Goal: Information Seeking & Learning: Find contact information

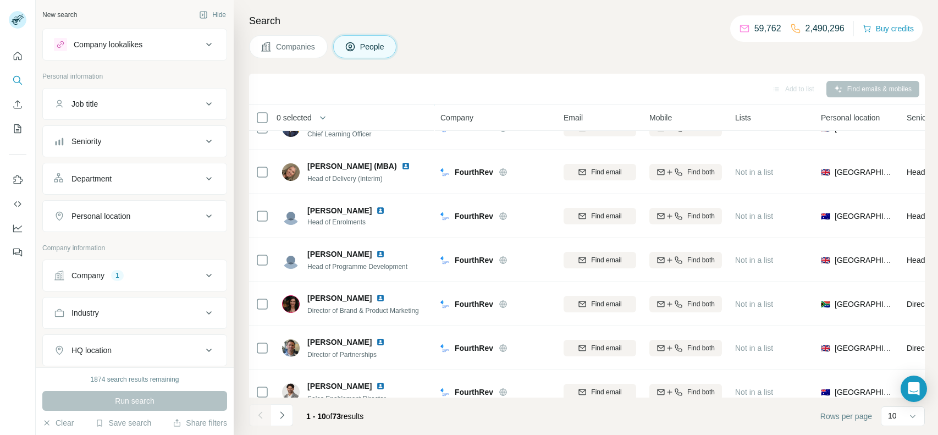
scroll to position [173, 0]
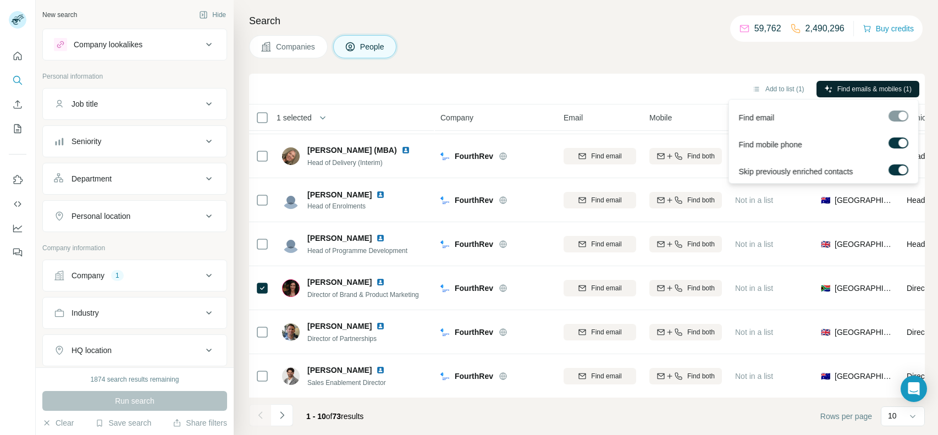
click at [850, 91] on span "Find emails & mobiles (1)" at bounding box center [875, 89] width 74 height 10
click at [845, 89] on span "Find emails & mobiles (1)" at bounding box center [875, 89] width 74 height 10
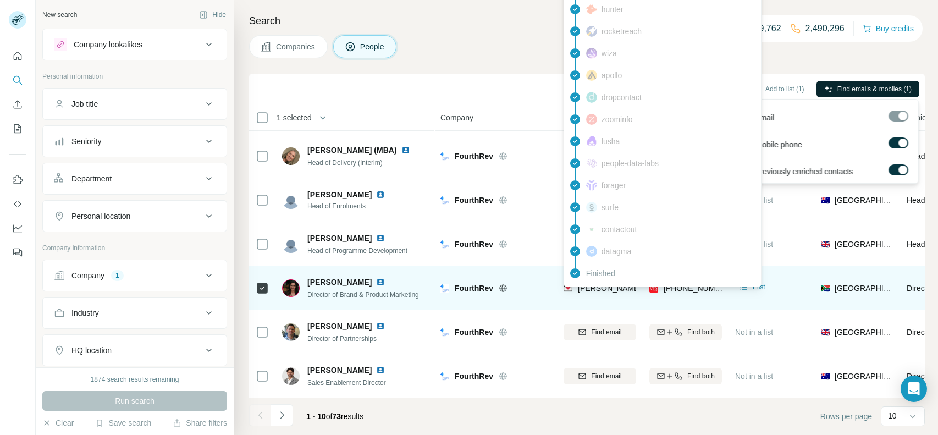
click at [611, 290] on span "[PERSON_NAME][EMAIL_ADDRESS][DOMAIN_NAME]" at bounding box center [675, 288] width 194 height 9
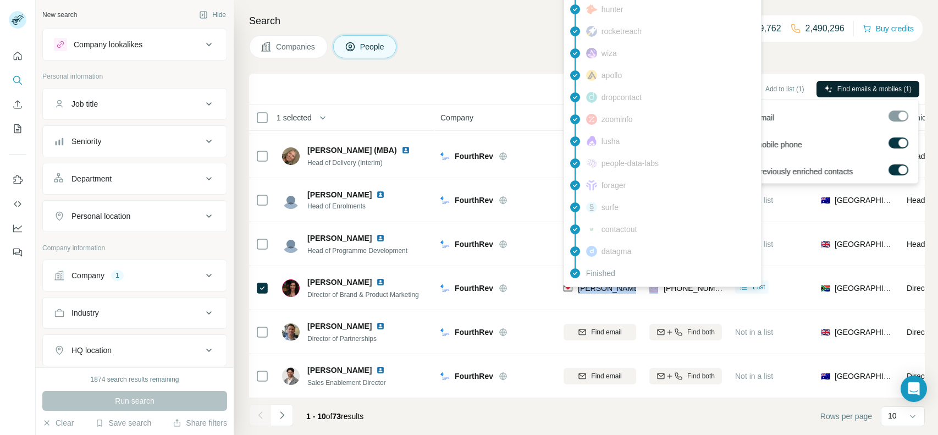
copy span "[PERSON_NAME][EMAIL_ADDRESS][DOMAIN_NAME]"
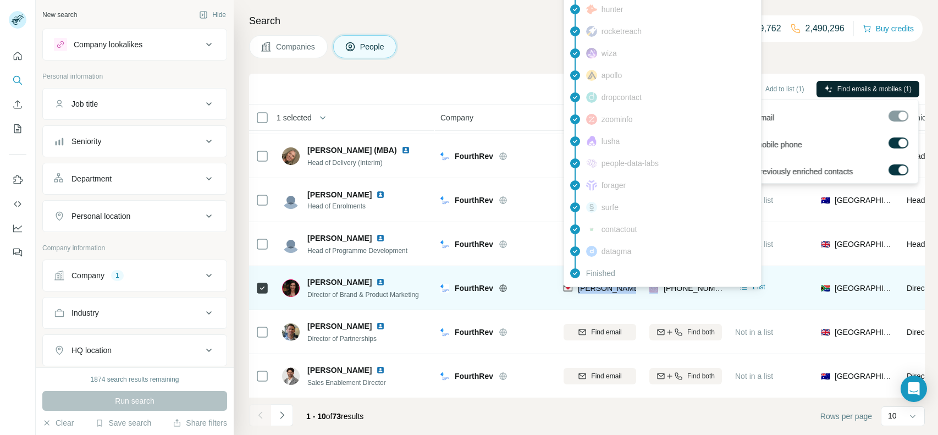
click at [268, 270] on td at bounding box center [262, 288] width 26 height 44
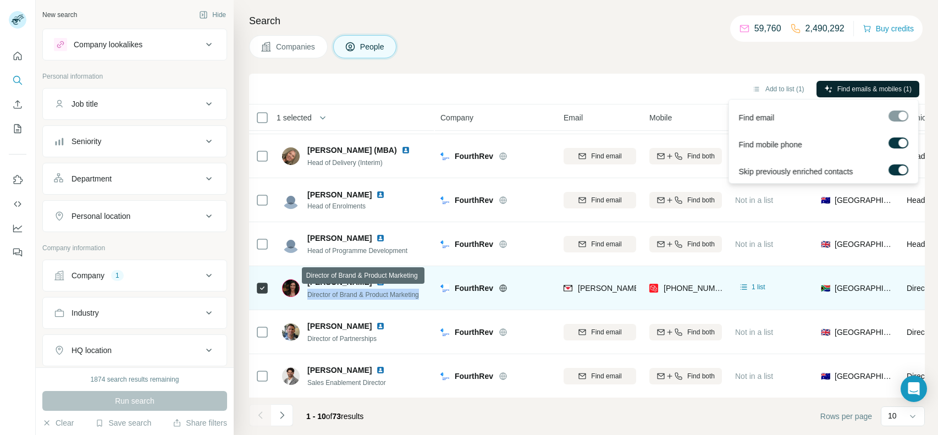
drag, startPoint x: 428, startPoint y: 296, endPoint x: 307, endPoint y: 293, distance: 121.0
click at [307, 293] on td "[PERSON_NAME] Director of Brand & Product Marketing" at bounding box center [355, 288] width 159 height 44
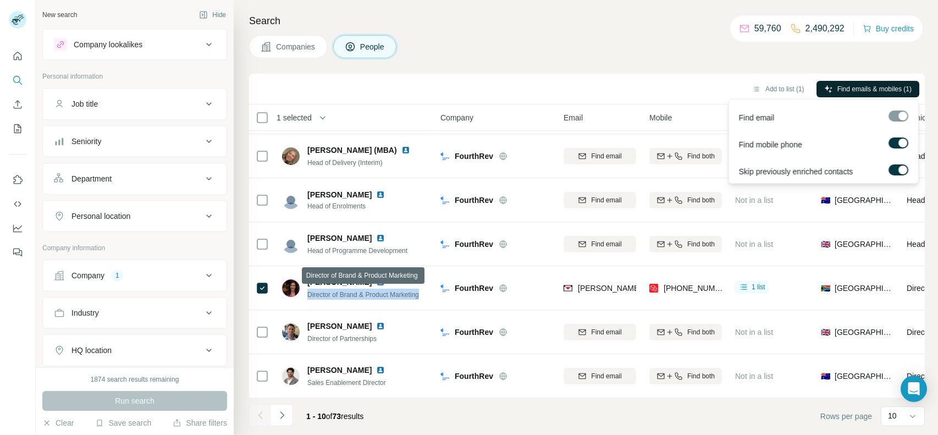
copy span "Director of Brand & Product Marketing"
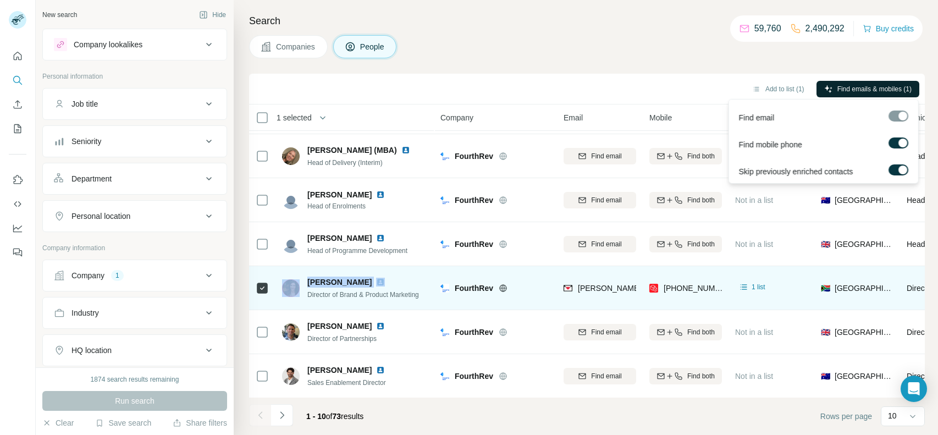
drag, startPoint x: 302, startPoint y: 278, endPoint x: 367, endPoint y: 279, distance: 64.9
click at [367, 279] on div "[PERSON_NAME] Director of Brand & Product Marketing" at bounding box center [350, 288] width 137 height 23
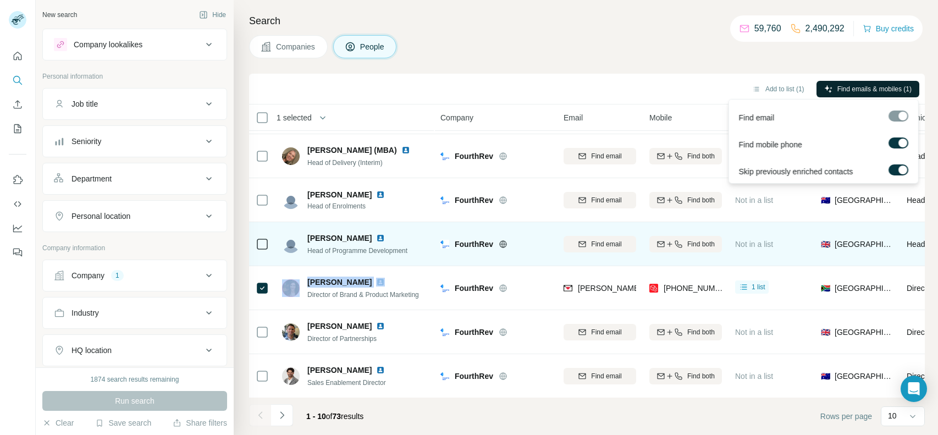
click at [322, 259] on td "[PERSON_NAME] Head of Programme Development" at bounding box center [355, 244] width 159 height 44
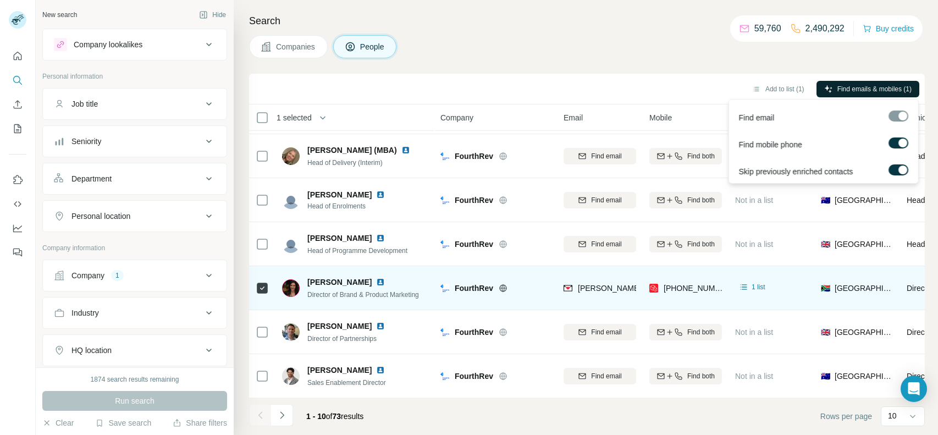
drag, startPoint x: 308, startPoint y: 281, endPoint x: 362, endPoint y: 283, distance: 54.5
click at [362, 283] on span "[PERSON_NAME]" at bounding box center [339, 282] width 64 height 11
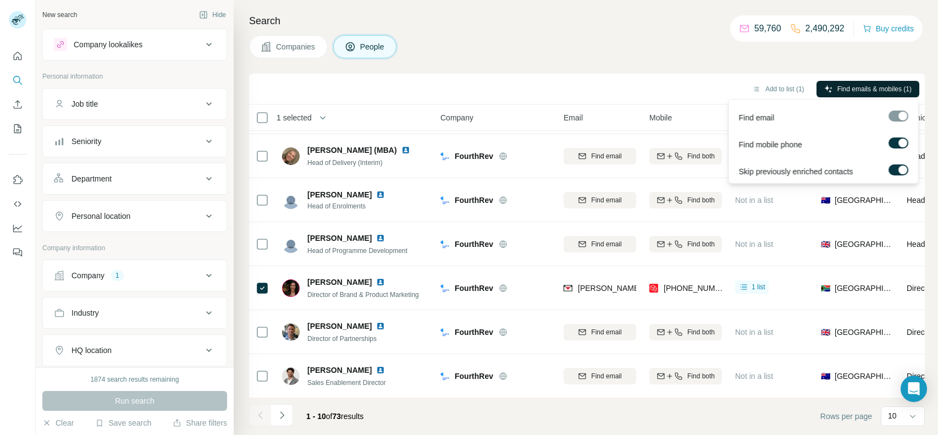
copy span "[PERSON_NAME]"
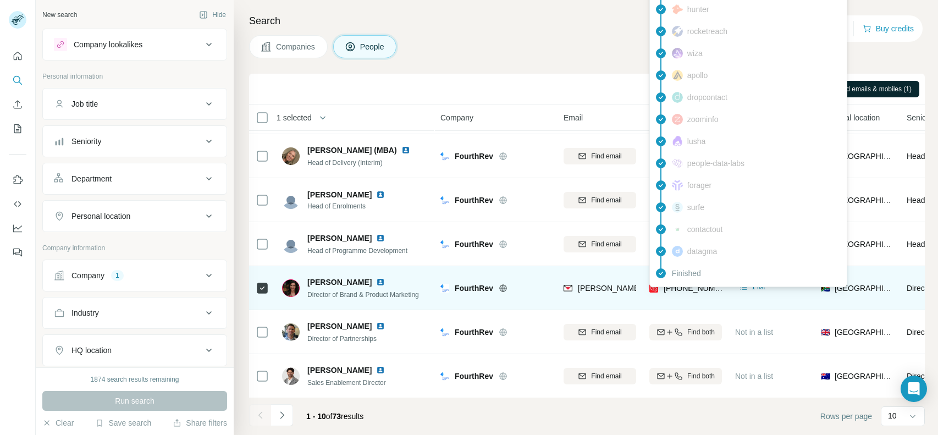
click at [680, 285] on div "findymail Email found prospeo Mobile found leadmagic hunter rocketreach [PERSON…" at bounding box center [748, 108] width 198 height 357
click at [680, 285] on span "[PHONE_NUMBER]" at bounding box center [698, 288] width 69 height 9
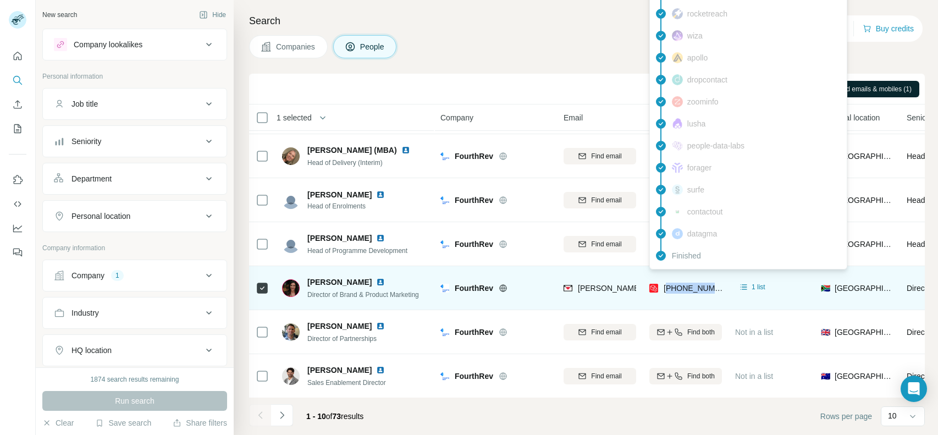
click at [680, 285] on span "[PHONE_NUMBER]" at bounding box center [698, 288] width 69 height 9
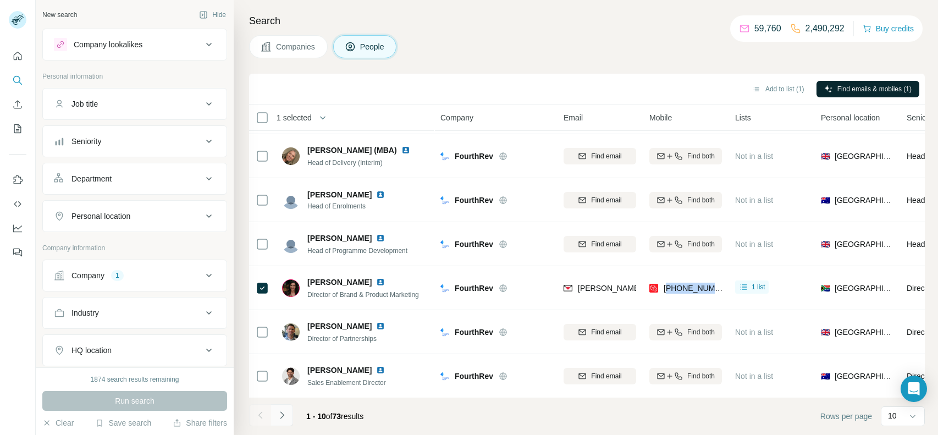
click at [282, 414] on icon "Navigate to next page" at bounding box center [282, 414] width 4 height 7
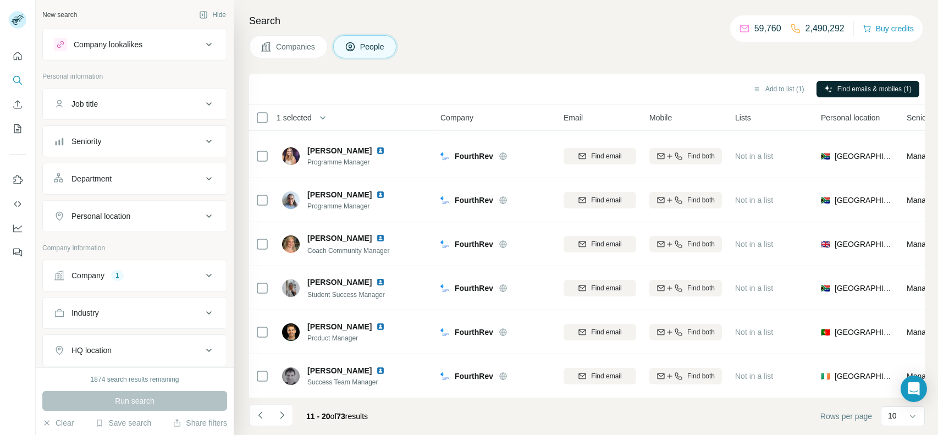
scroll to position [0, 0]
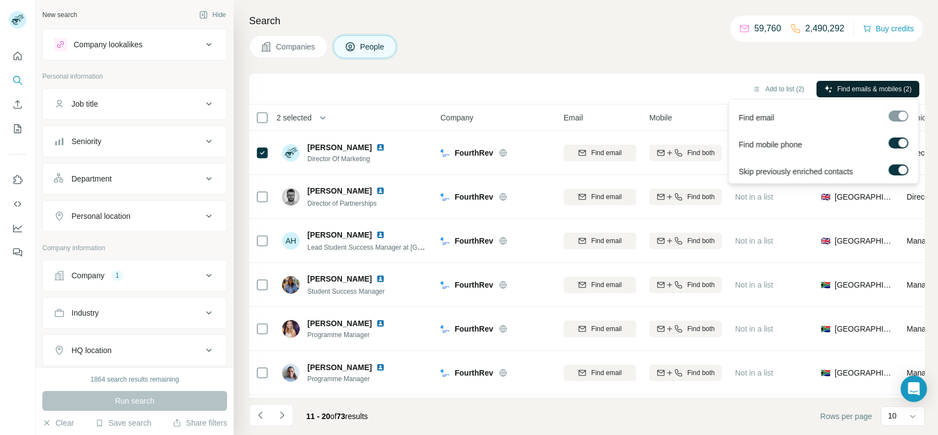
click at [856, 88] on span "Find emails & mobiles (2)" at bounding box center [875, 89] width 74 height 10
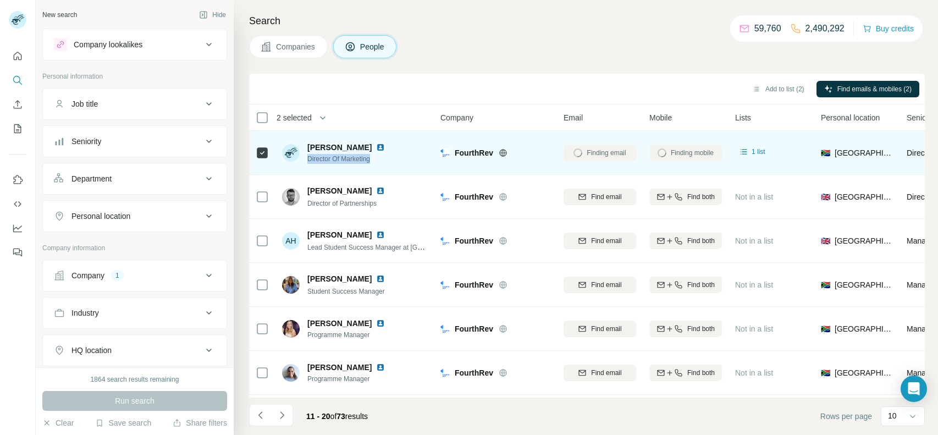
drag, startPoint x: 379, startPoint y: 156, endPoint x: 306, endPoint y: 158, distance: 73.2
click at [306, 158] on div "[PERSON_NAME] du Preez Director Of Marketing" at bounding box center [340, 153] width 116 height 22
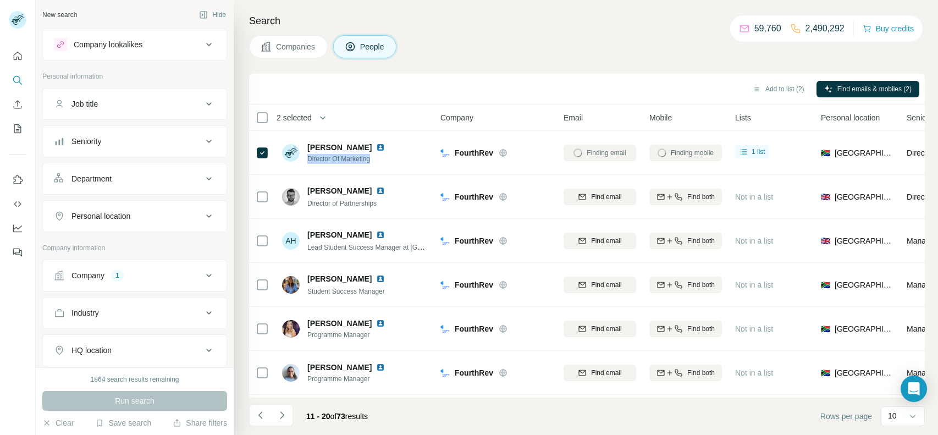
copy span "Director Of Marketing"
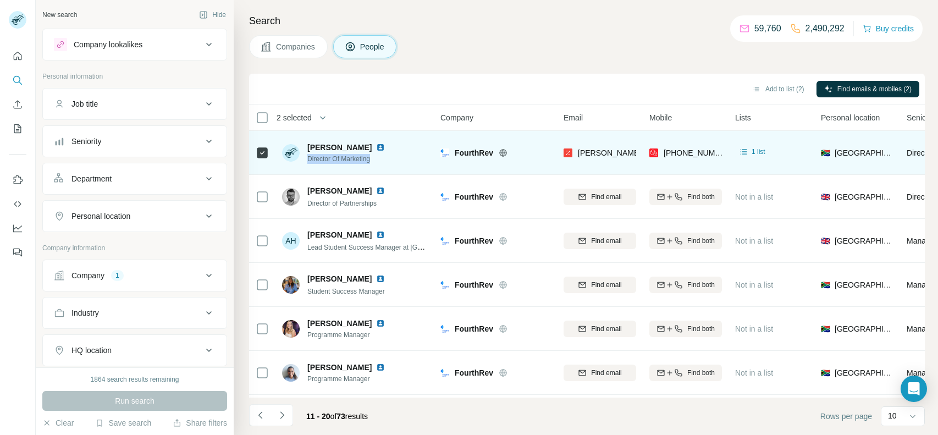
click at [379, 159] on span "Director Of Marketing" at bounding box center [352, 159] width 91 height 10
drag, startPoint x: 378, startPoint y: 159, endPoint x: 307, endPoint y: 160, distance: 70.9
click at [307, 160] on span "Director Of Marketing" at bounding box center [352, 159] width 91 height 10
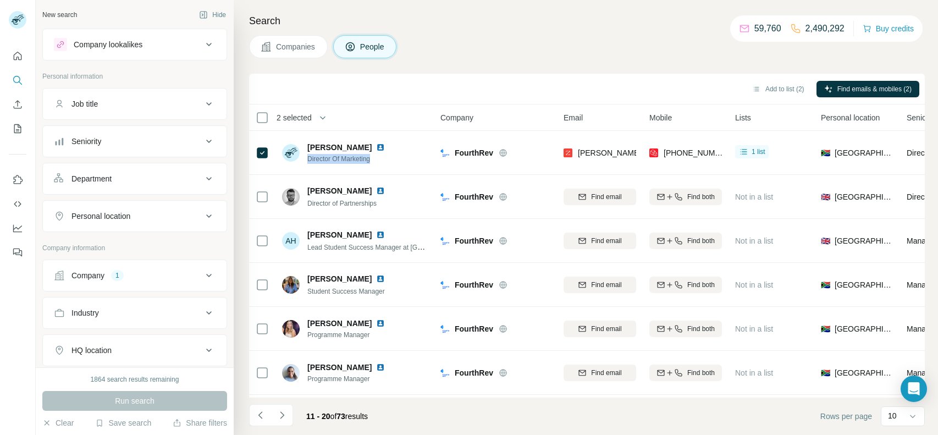
copy span "Director Of Marketing"
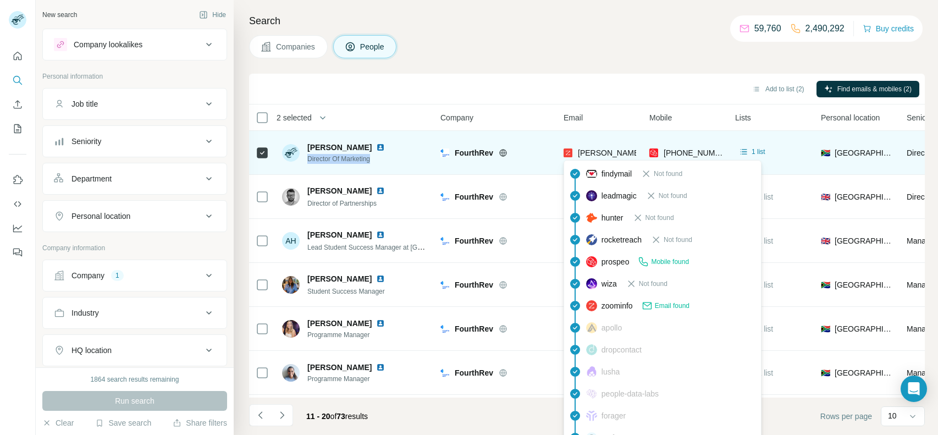
click at [601, 155] on span "[PERSON_NAME][EMAIL_ADDRESS][DOMAIN_NAME]" at bounding box center [675, 152] width 194 height 9
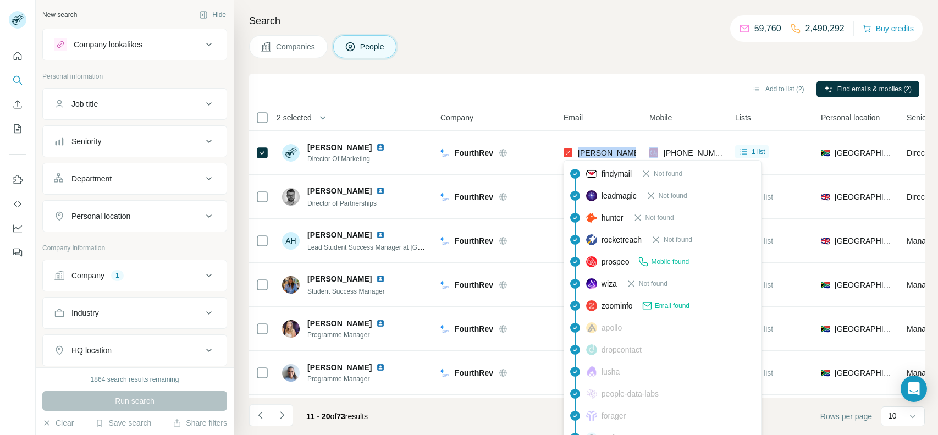
copy span "[PERSON_NAME][EMAIL_ADDRESS][DOMAIN_NAME]"
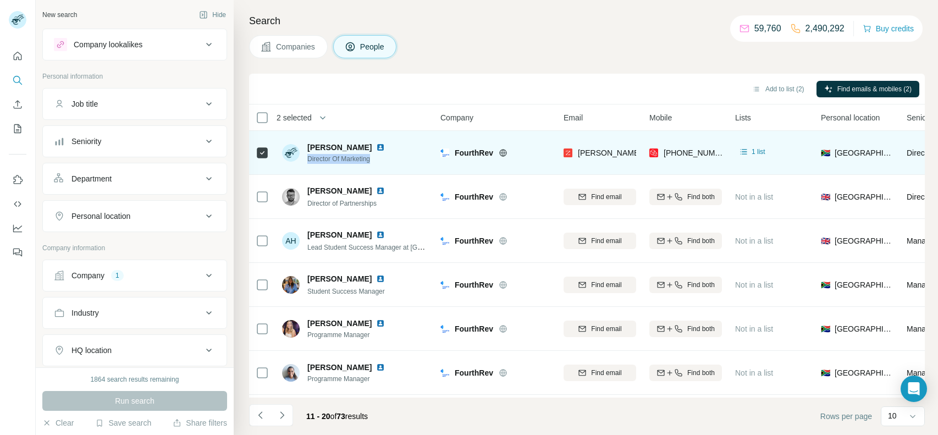
drag, startPoint x: 381, startPoint y: 158, endPoint x: 305, endPoint y: 159, distance: 75.4
click at [305, 159] on div "[PERSON_NAME] du Preez Director Of Marketing" at bounding box center [340, 153] width 116 height 22
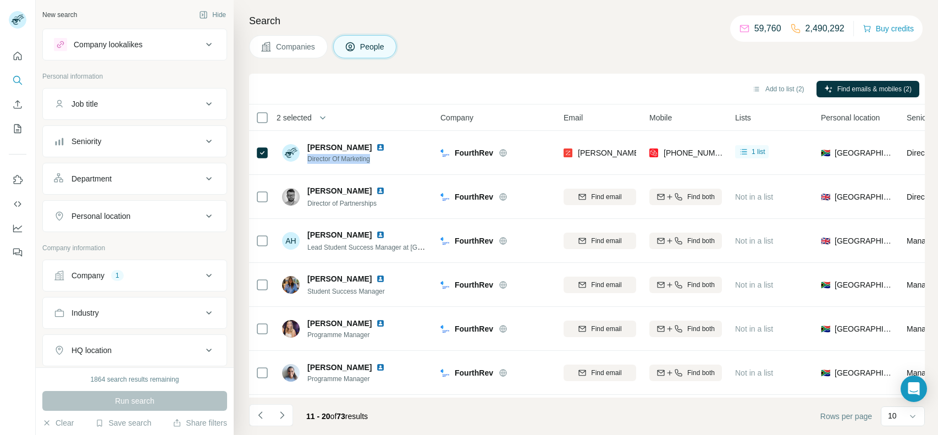
copy span "Director Of Marketing"
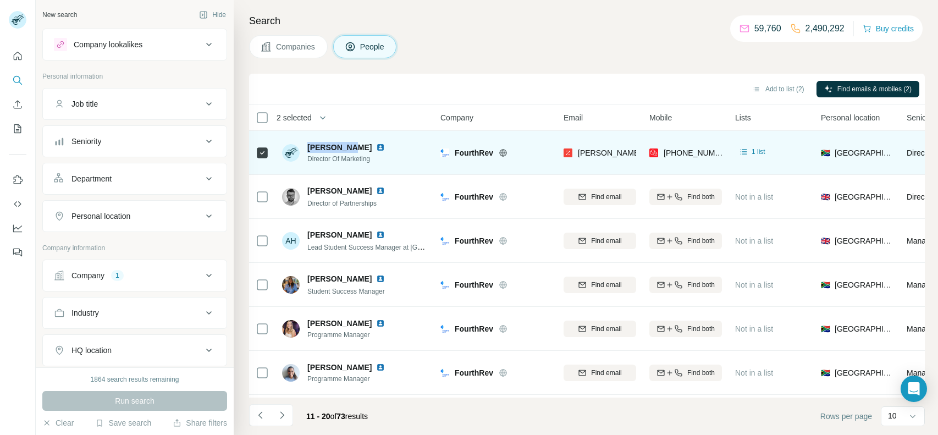
drag, startPoint x: 306, startPoint y: 146, endPoint x: 351, endPoint y: 145, distance: 44.6
click at [351, 145] on div "[PERSON_NAME] du Preez Director Of Marketing" at bounding box center [340, 153] width 116 height 22
drag, startPoint x: 369, startPoint y: 147, endPoint x: 309, endPoint y: 148, distance: 60.5
click at [309, 148] on span "[PERSON_NAME]" at bounding box center [339, 147] width 64 height 11
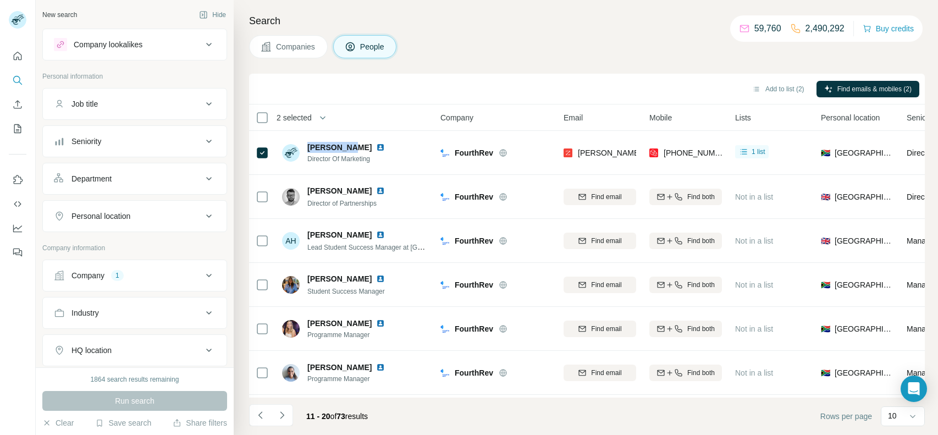
copy span "[PERSON_NAME]"
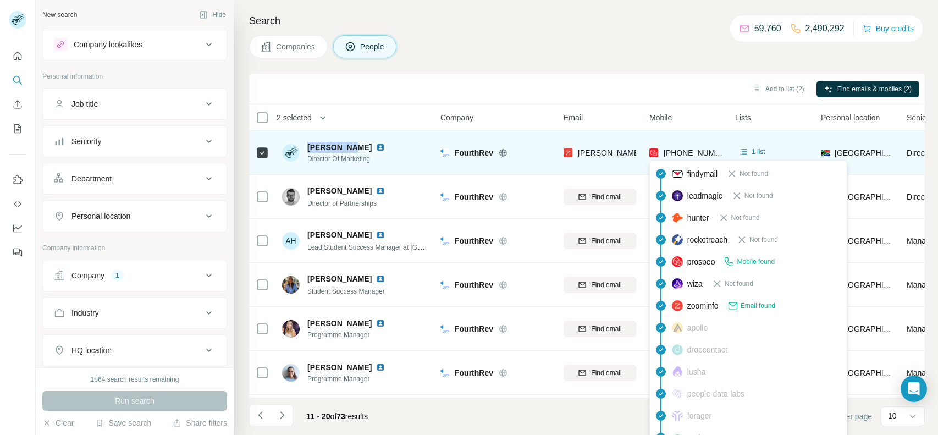
click at [678, 148] on span "[PHONE_NUMBER]" at bounding box center [698, 152] width 69 height 9
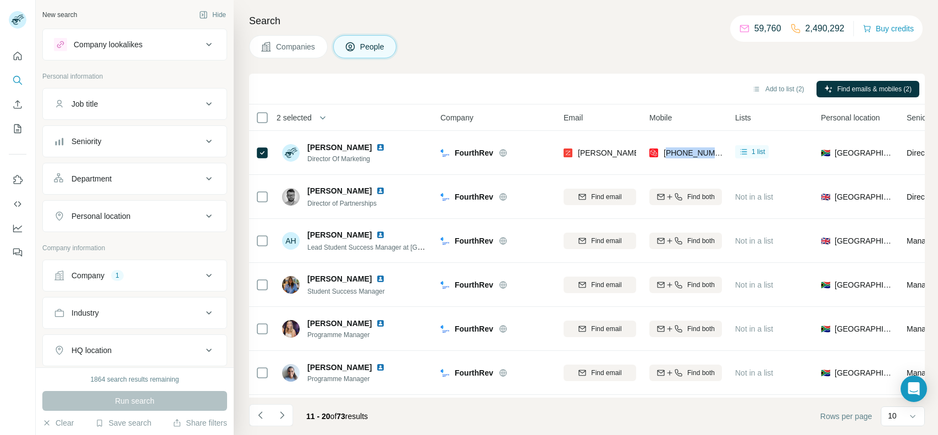
copy span "27827773306"
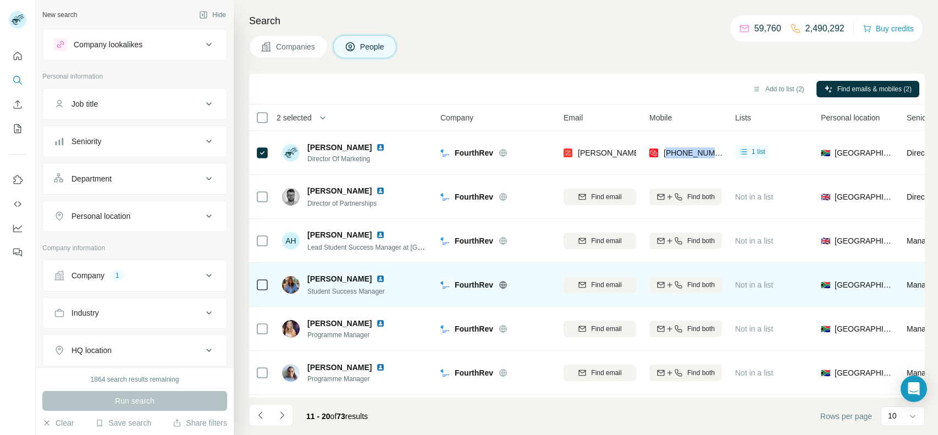
scroll to position [173, 0]
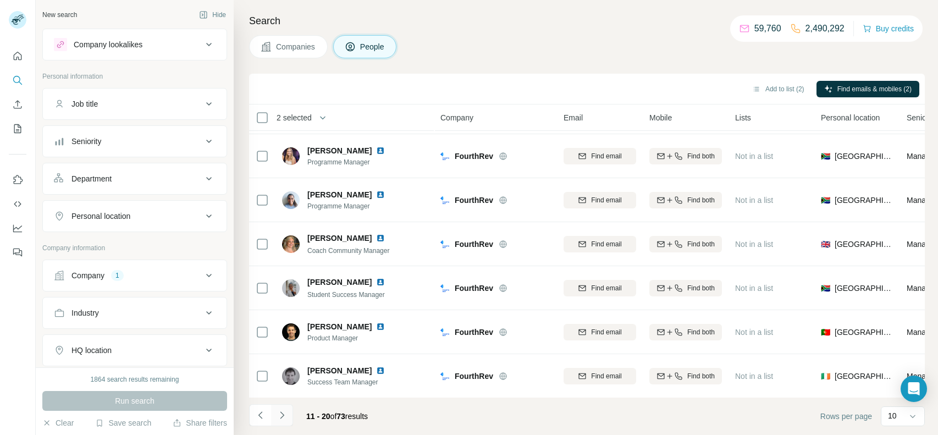
click at [283, 415] on icon "Navigate to next page" at bounding box center [282, 414] width 4 height 7
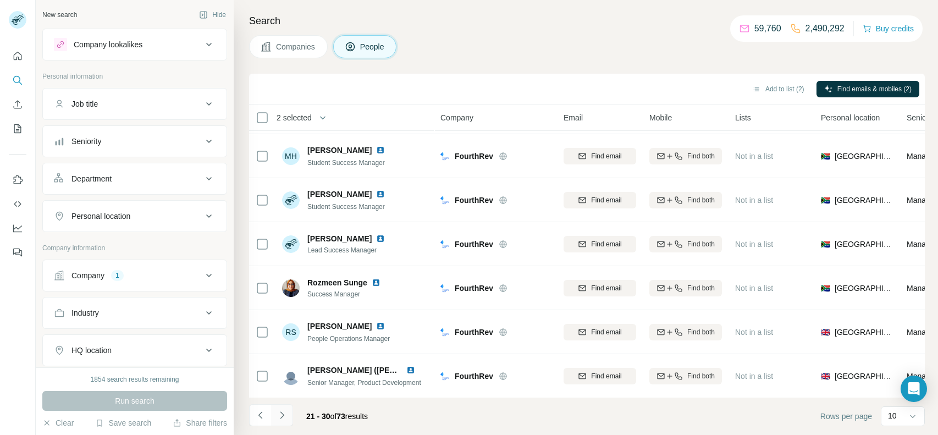
click at [280, 420] on icon "Navigate to next page" at bounding box center [282, 415] width 11 height 11
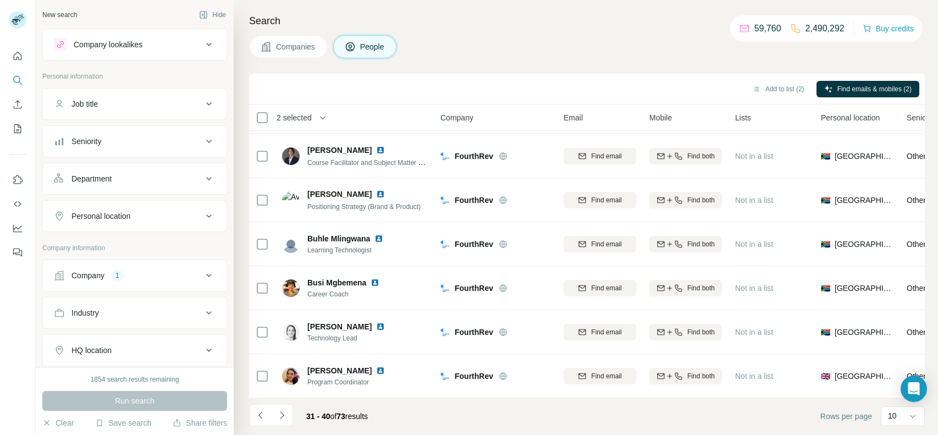
scroll to position [0, 0]
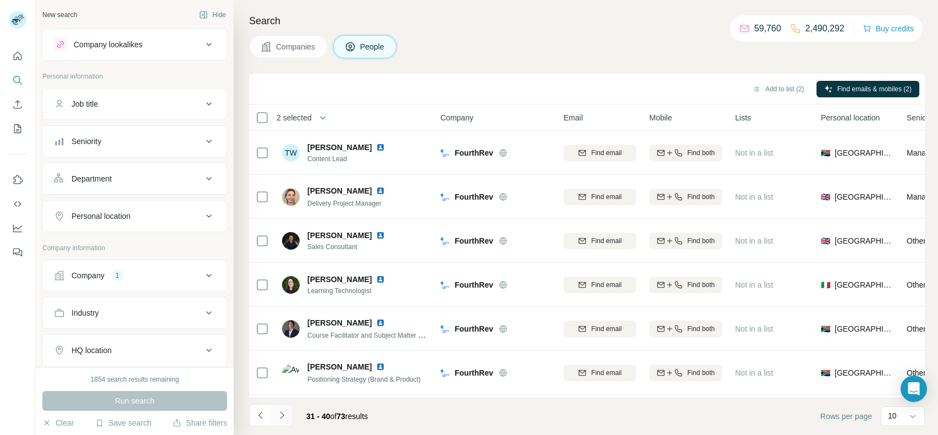
click at [279, 410] on icon "Navigate to next page" at bounding box center [282, 415] width 11 height 11
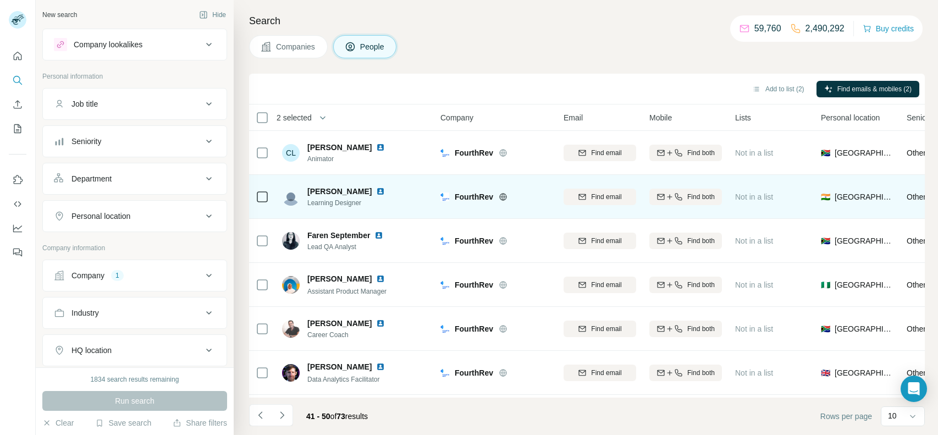
scroll to position [173, 0]
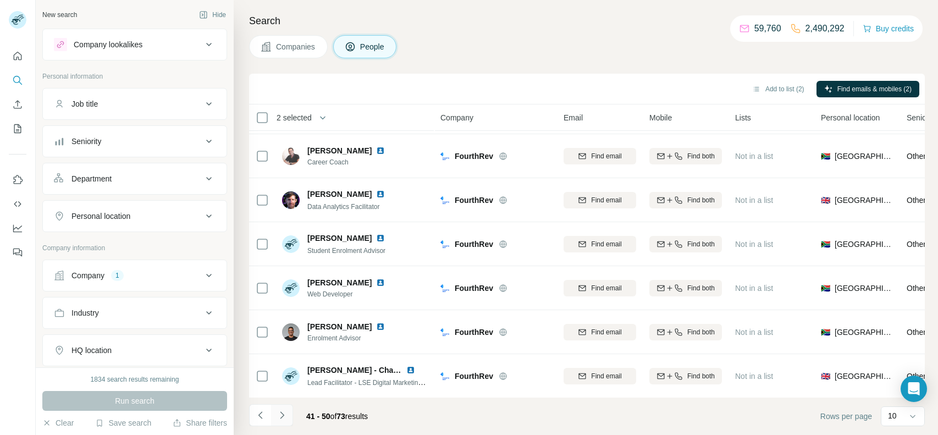
click at [279, 413] on icon "Navigate to next page" at bounding box center [282, 415] width 11 height 11
click at [280, 415] on icon "Navigate to next page" at bounding box center [282, 415] width 11 height 11
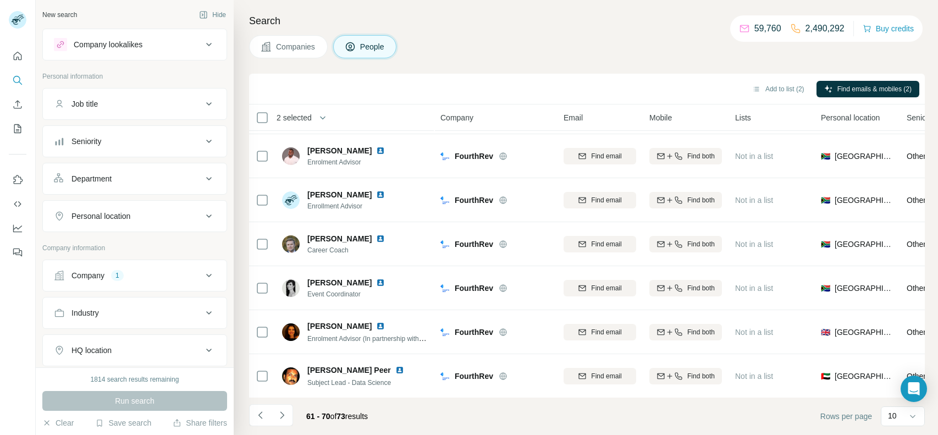
scroll to position [0, 0]
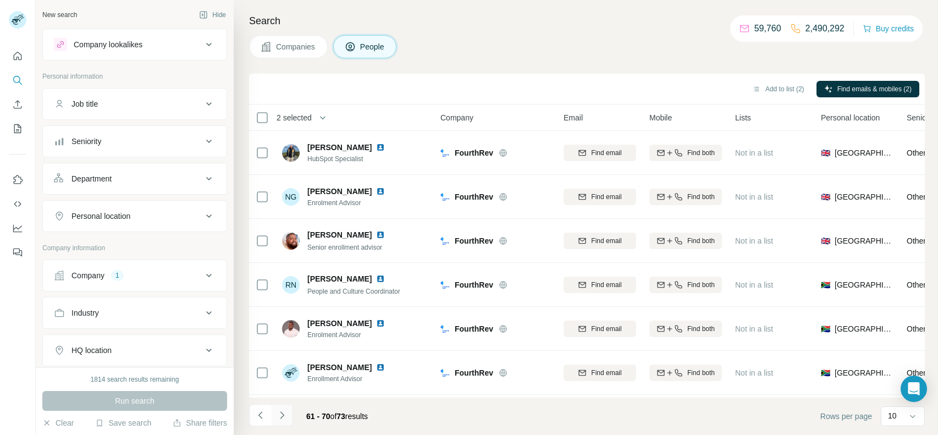
click at [289, 409] on button "Navigate to next page" at bounding box center [282, 415] width 22 height 22
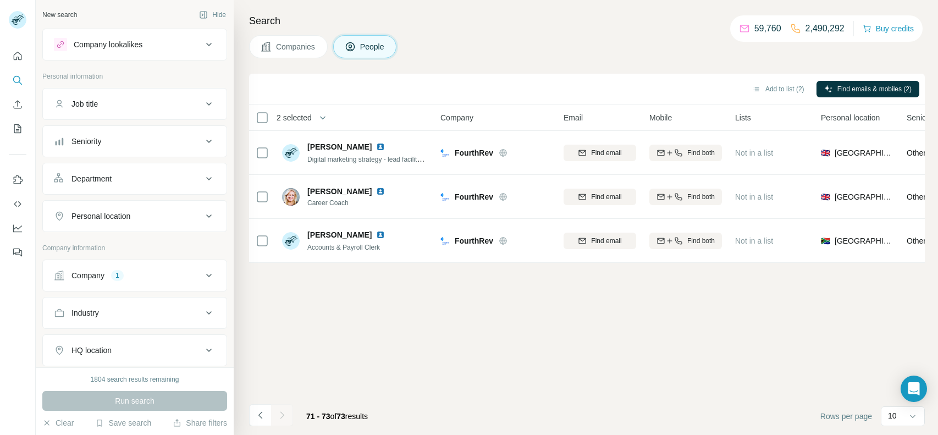
click at [152, 267] on button "Company 1" at bounding box center [135, 275] width 184 height 26
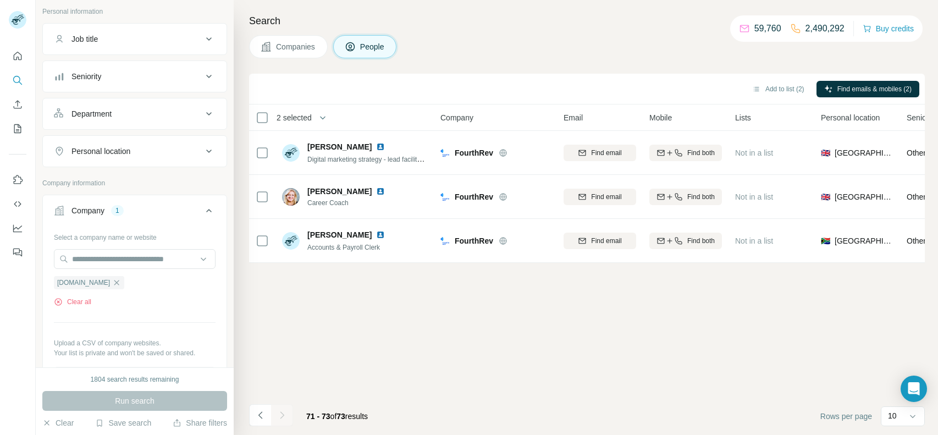
scroll to position [70, 0]
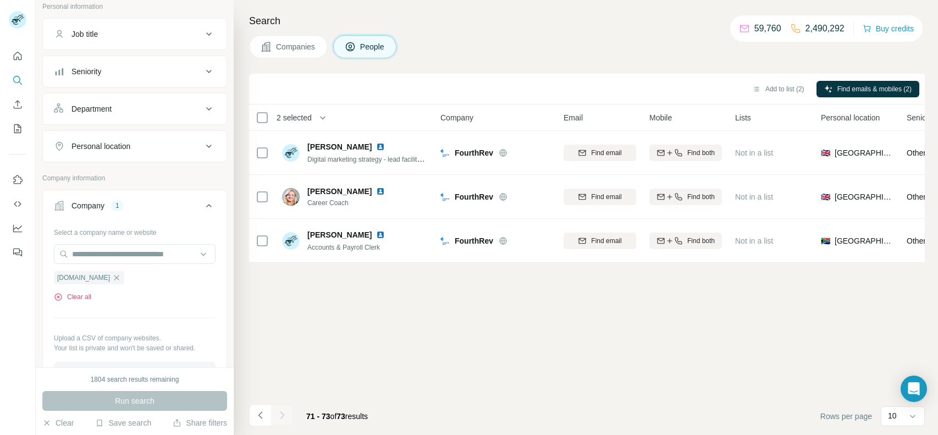
click at [85, 292] on button "Clear all" at bounding box center [72, 297] width 37 height 10
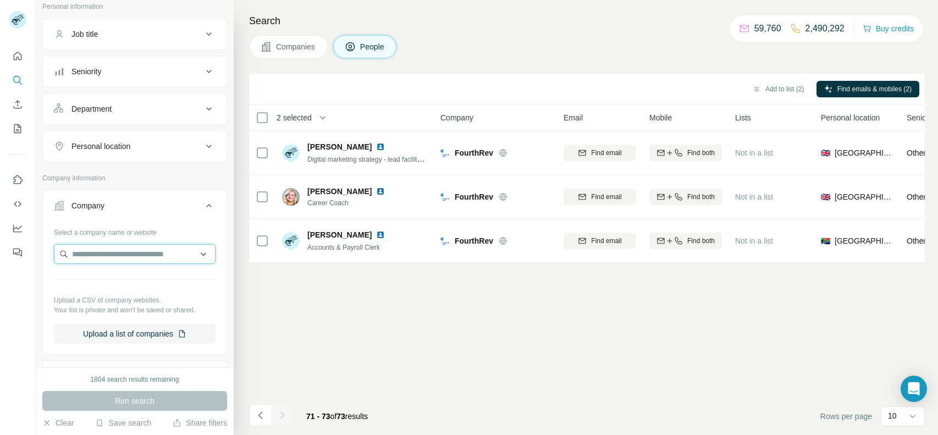
click at [131, 258] on input "text" at bounding box center [135, 254] width 162 height 20
paste input "**********"
type input "**********"
click at [116, 282] on p "[GEOGRAPHIC_DATA]" at bounding box center [125, 278] width 80 height 11
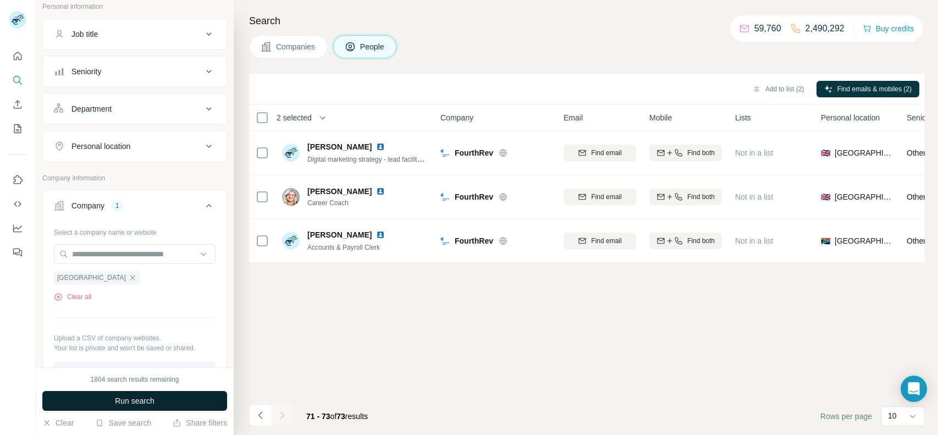
click at [156, 393] on button "Run search" at bounding box center [134, 401] width 185 height 20
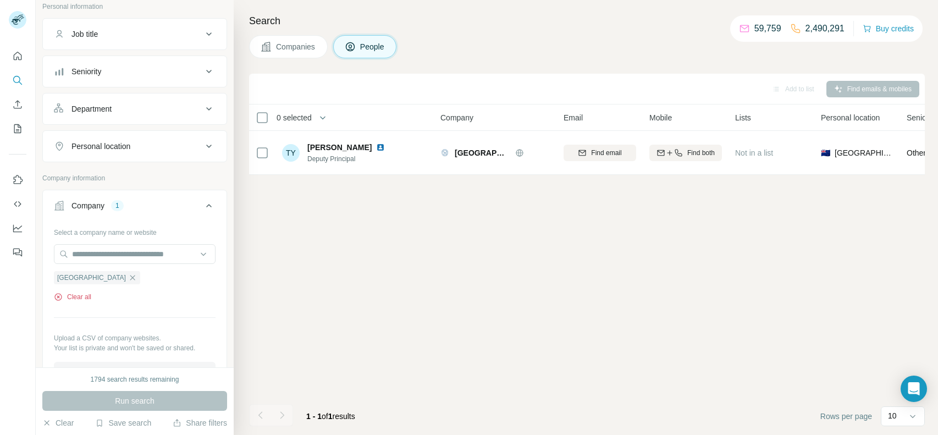
click at [80, 300] on button "Clear all" at bounding box center [72, 297] width 37 height 10
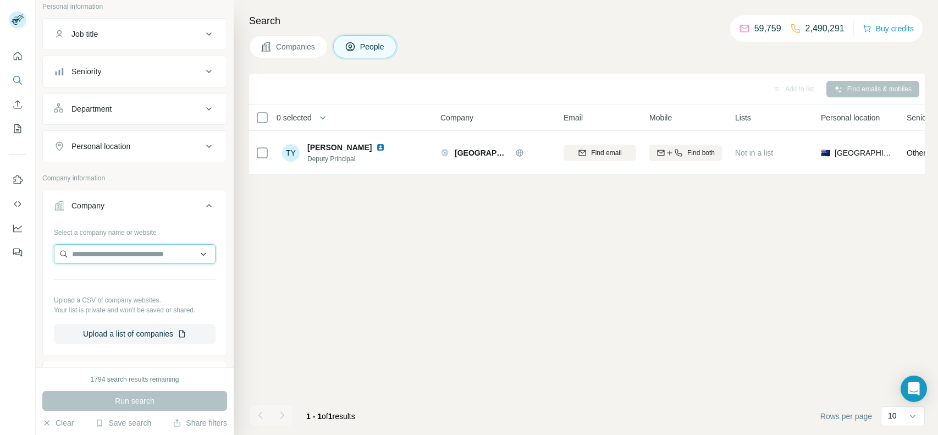
click at [144, 247] on input "text" at bounding box center [135, 254] width 162 height 20
paste input "**********"
type input "**********"
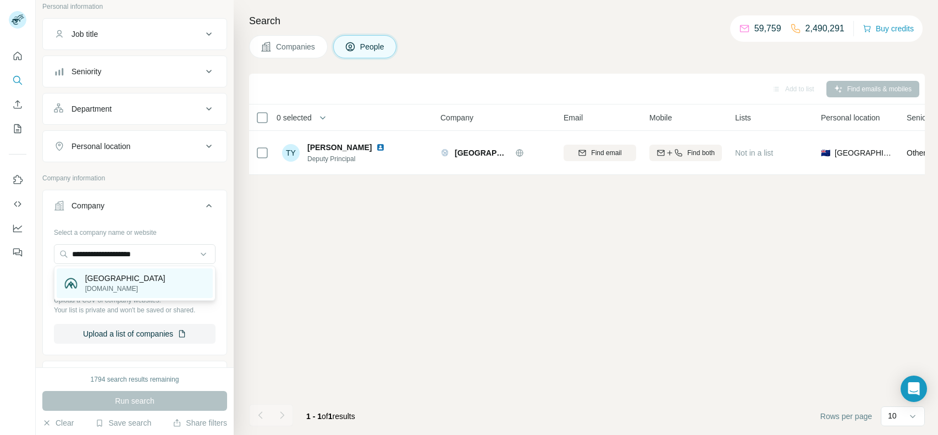
click at [124, 284] on p "[DOMAIN_NAME]" at bounding box center [125, 289] width 80 height 10
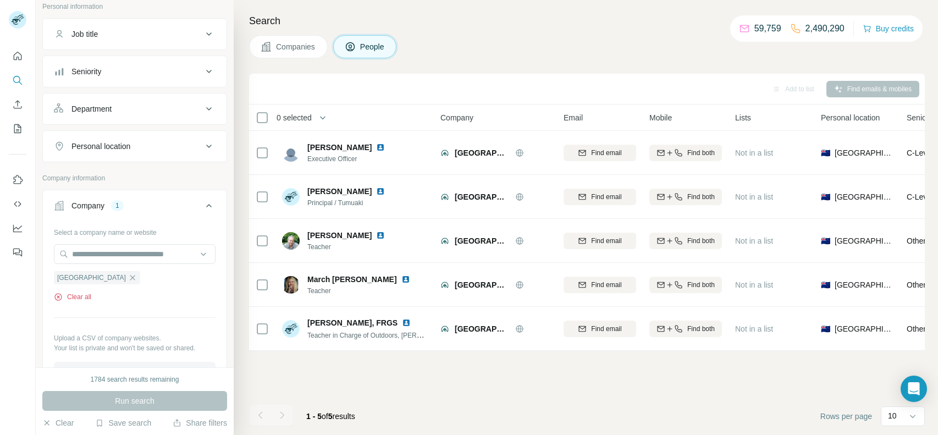
click at [68, 292] on button "Clear all" at bounding box center [72, 297] width 37 height 10
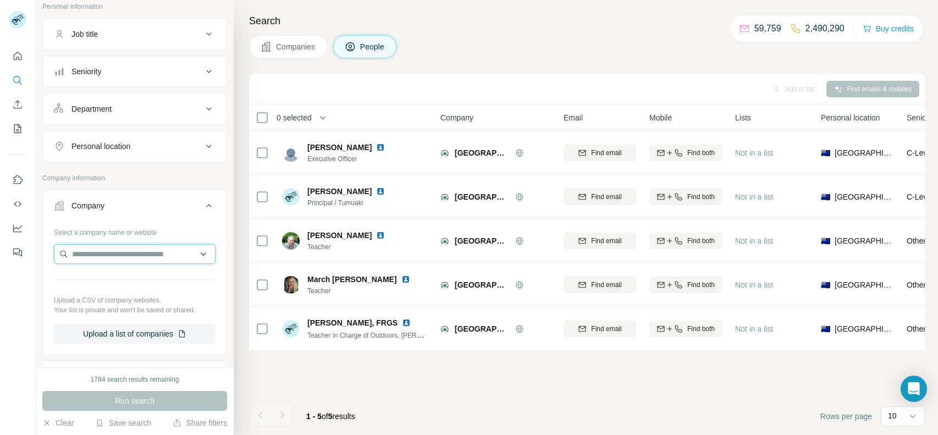
click at [116, 258] on input "text" at bounding box center [135, 254] width 162 height 20
paste input "**********"
type input "**********"
drag, startPoint x: 160, startPoint y: 261, endPoint x: 38, endPoint y: 257, distance: 121.6
click at [38, 257] on div "**********" at bounding box center [135, 183] width 198 height 367
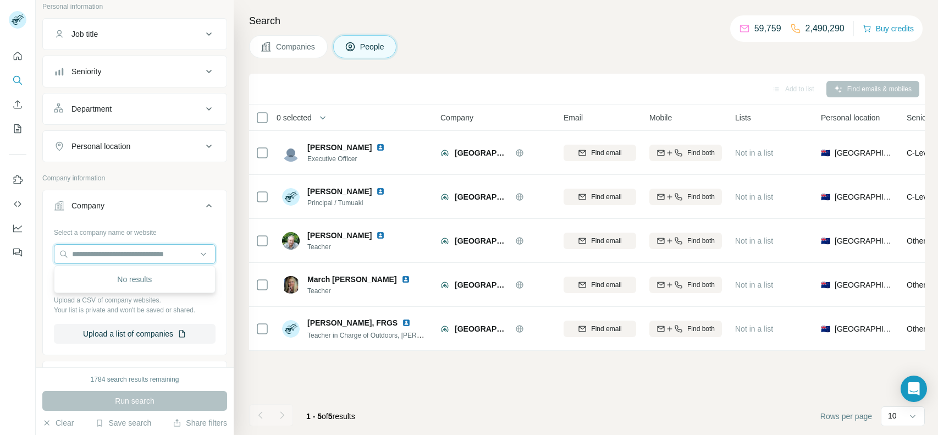
paste input "**********"
type input "**********"
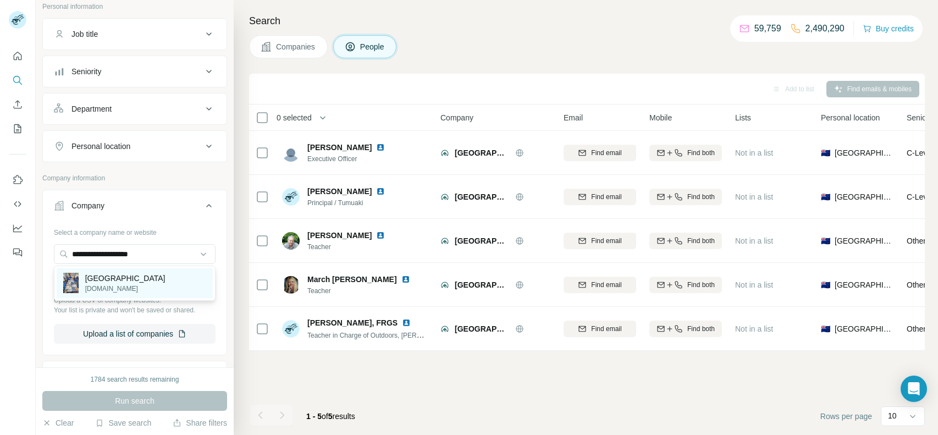
click at [139, 276] on p "[GEOGRAPHIC_DATA]" at bounding box center [125, 278] width 80 height 11
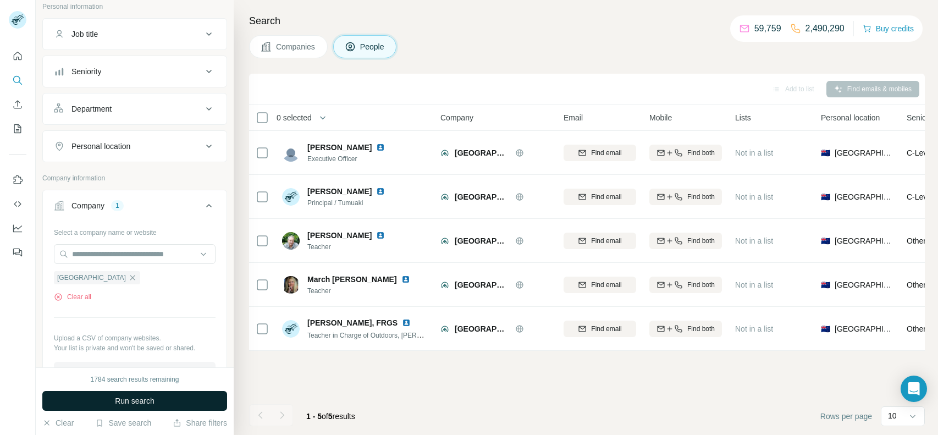
click at [173, 407] on button "Run search" at bounding box center [134, 401] width 185 height 20
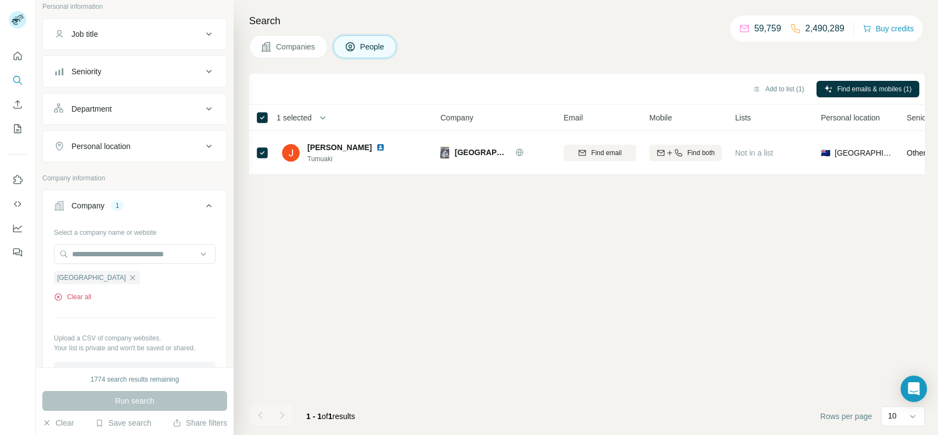
click at [73, 292] on button "Clear all" at bounding box center [72, 297] width 37 height 10
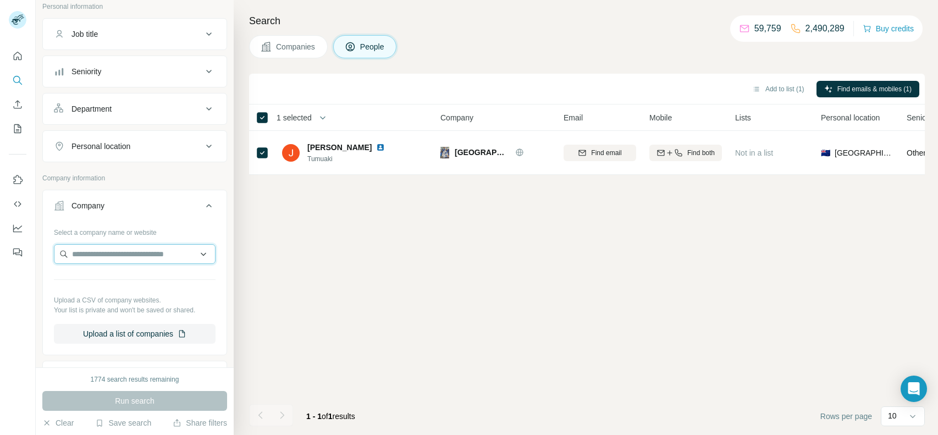
click at [107, 254] on input "text" at bounding box center [135, 254] width 162 height 20
paste input "**********"
type input "**********"
click at [105, 282] on p "[GEOGRAPHIC_DATA]" at bounding box center [125, 278] width 80 height 11
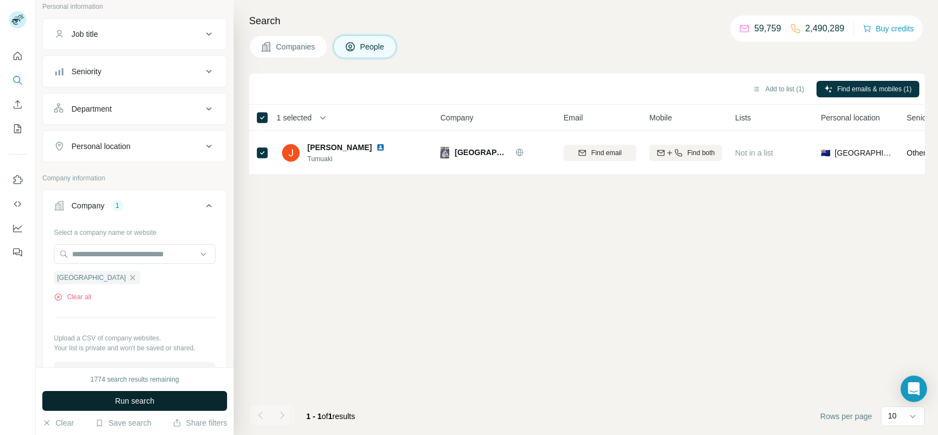
click at [126, 401] on span "Run search" at bounding box center [135, 400] width 40 height 11
